Goal: Task Accomplishment & Management: Manage account settings

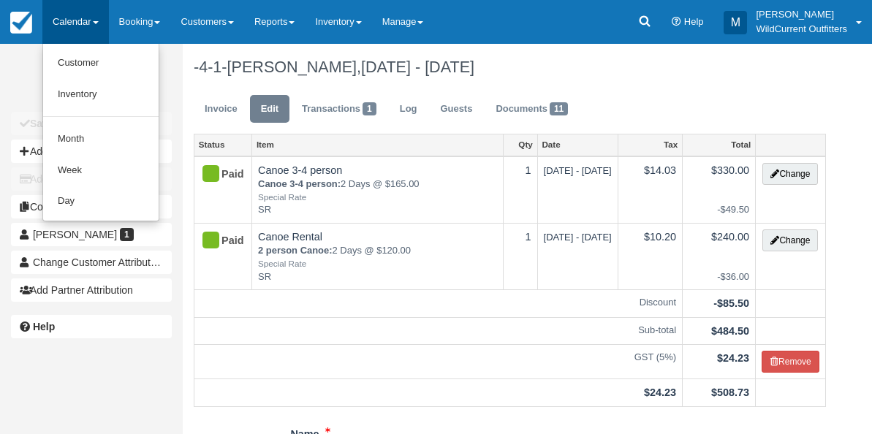
scroll to position [130, 0]
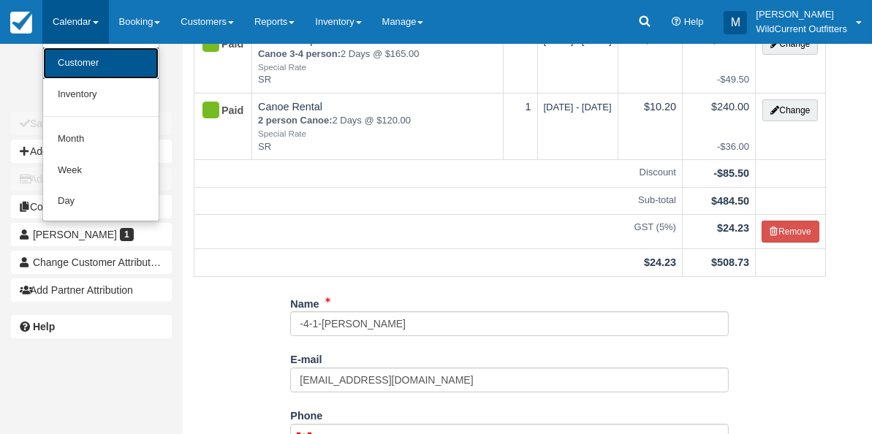
click at [73, 66] on link "Customer" at bounding box center [100, 62] width 115 height 31
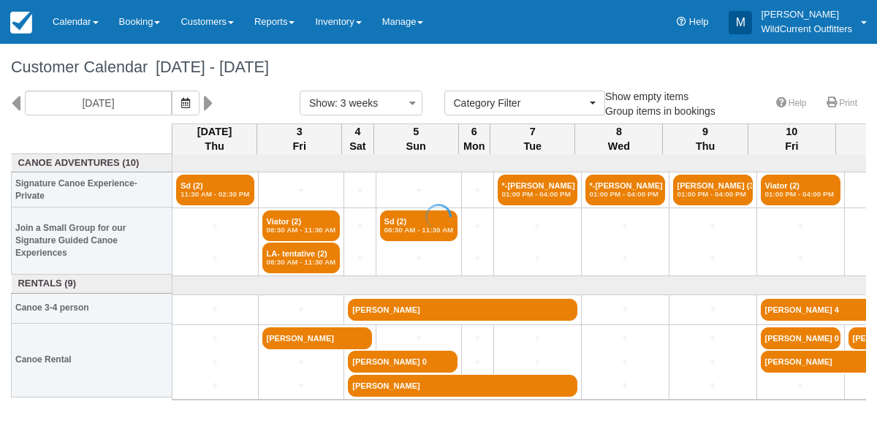
select select
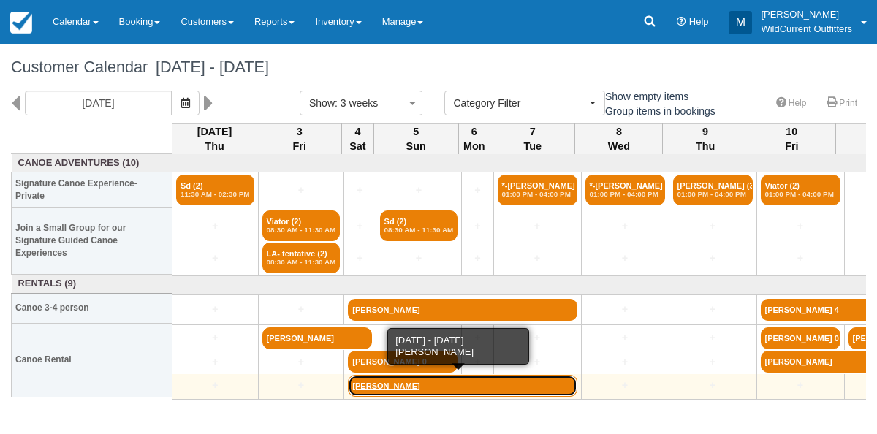
click at [378, 379] on link "Joel Desjardins" at bounding box center [462, 386] width 229 height 22
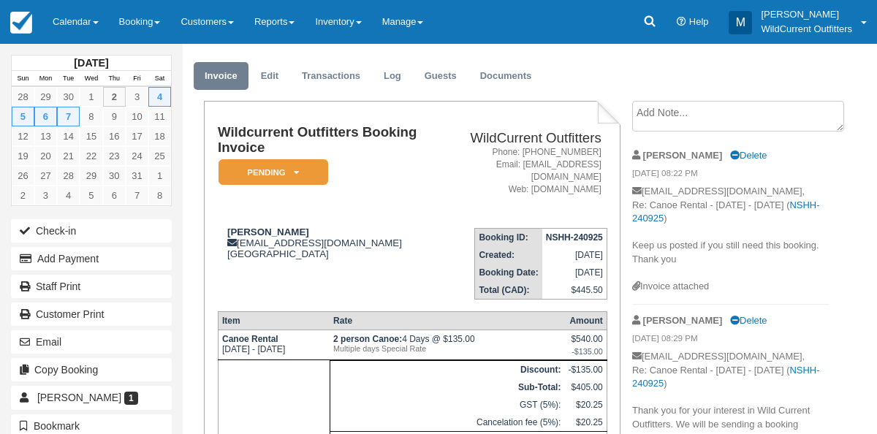
scroll to position [35, 0]
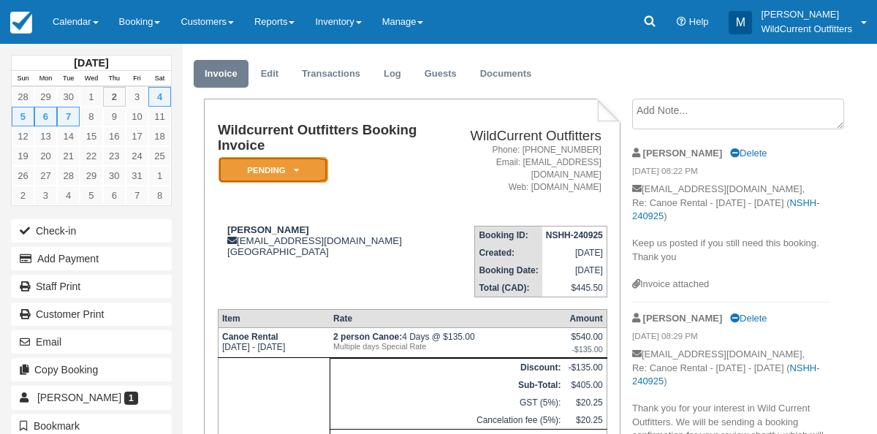
click at [297, 171] on icon at bounding box center [296, 170] width 5 height 9
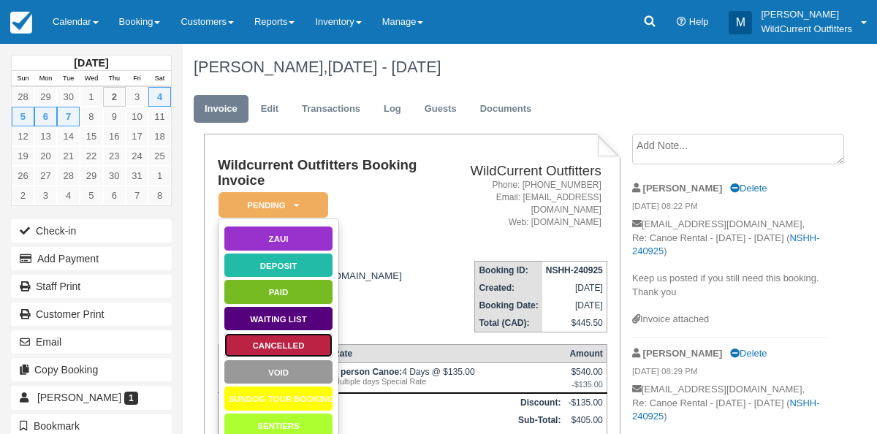
click at [258, 347] on link "Cancelled" at bounding box center [279, 345] width 110 height 26
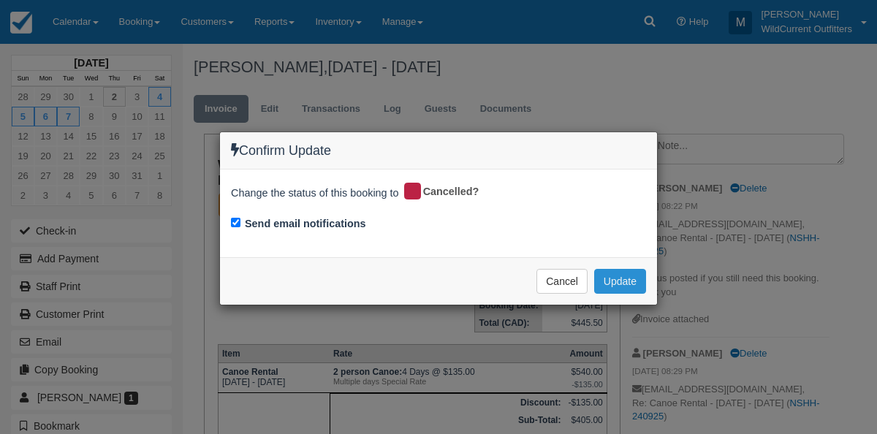
click at [609, 278] on button "Update" at bounding box center [620, 281] width 52 height 25
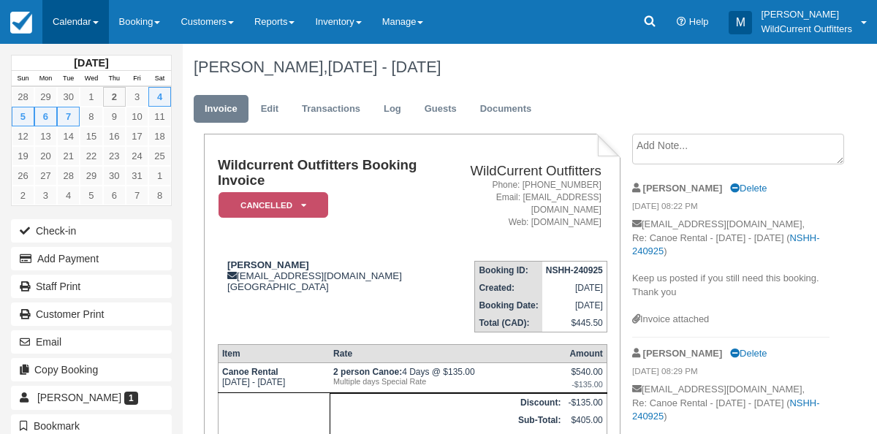
click at [62, 23] on link "Calendar" at bounding box center [75, 22] width 66 height 44
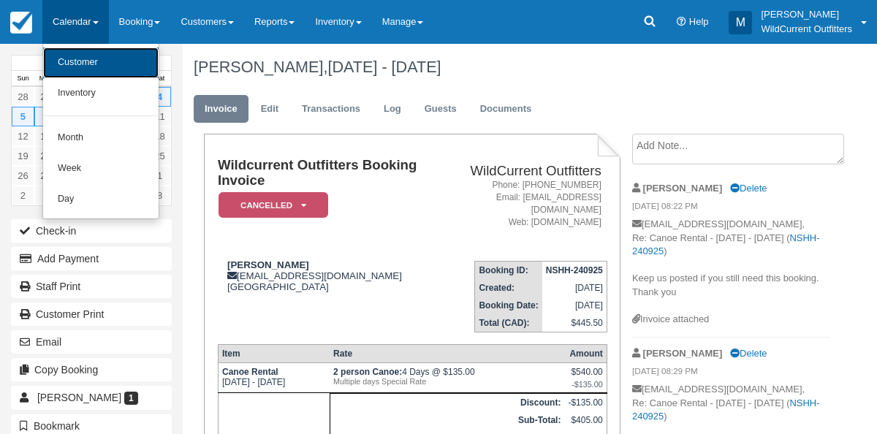
click at [65, 73] on link "Customer" at bounding box center [100, 62] width 115 height 31
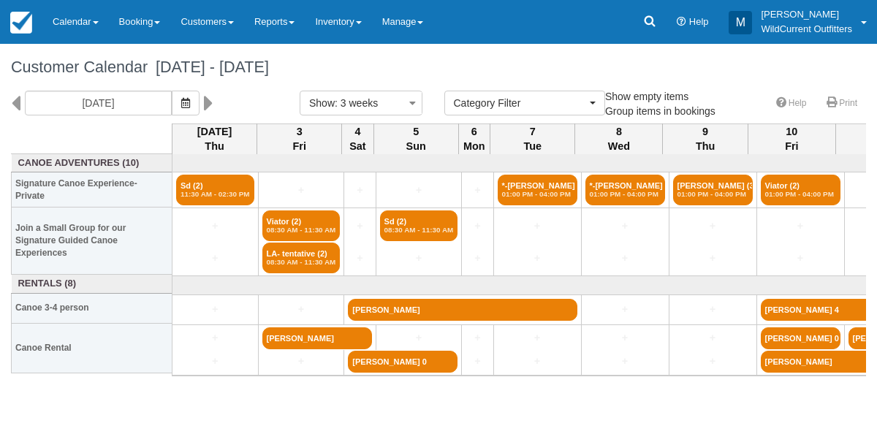
select select
